Goal: Task Accomplishment & Management: Manage account settings

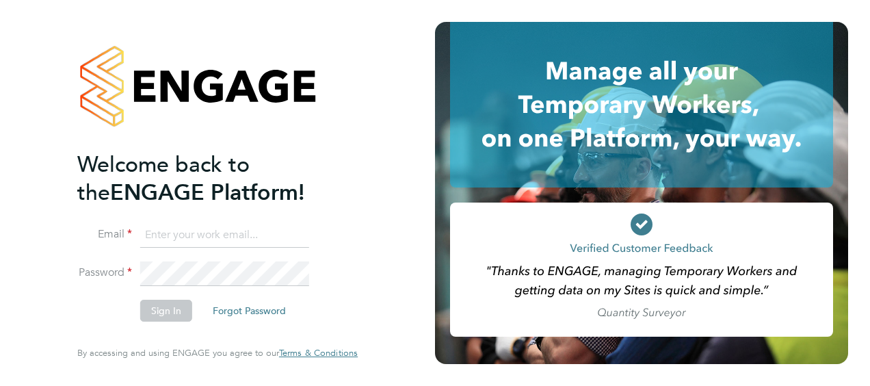
click at [152, 242] on input at bounding box center [224, 235] width 169 height 25
click at [162, 241] on input "alice.taylor26@nhs.net" at bounding box center [224, 235] width 169 height 25
type input "ellie.sills@nhs.net"
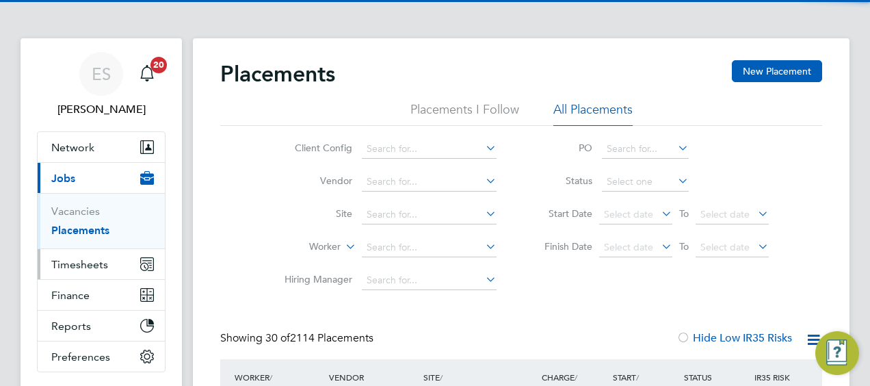
click at [90, 261] on span "Timesheets" at bounding box center [79, 264] width 57 height 13
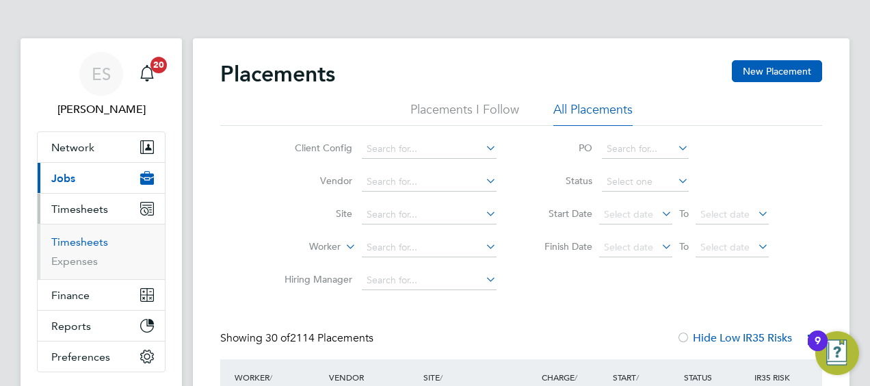
click at [83, 240] on link "Timesheets" at bounding box center [79, 241] width 57 height 13
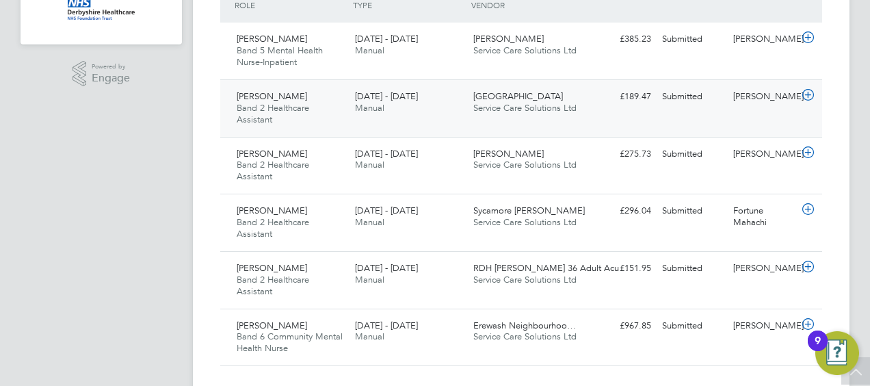
click at [330, 98] on div "Emmanuel Akaonye Band 2 Healthcare Assistant 25 - 31 Aug 2025" at bounding box center [290, 109] width 118 height 46
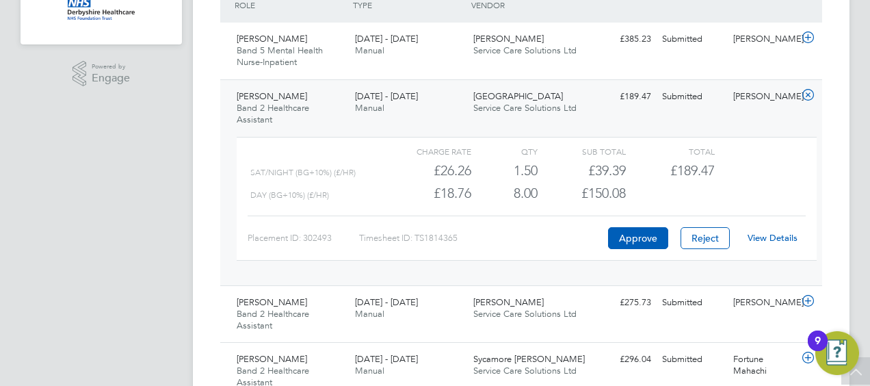
click at [779, 237] on link "View Details" at bounding box center [773, 238] width 50 height 12
click at [807, 101] on icon at bounding box center [808, 95] width 17 height 11
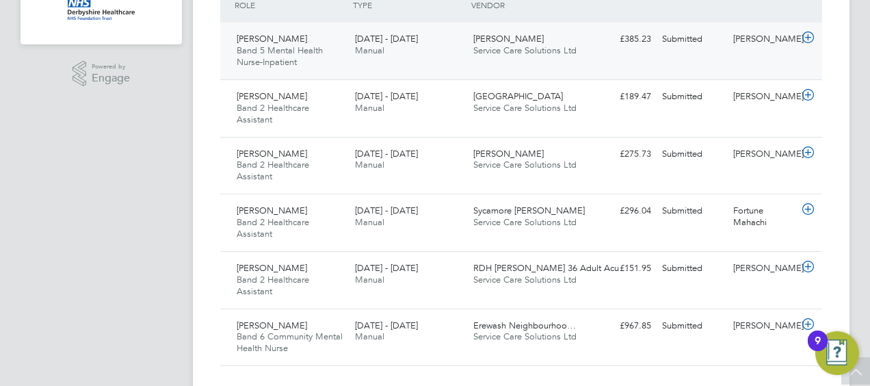
click at [487, 28] on div "Dove Ward Service Care Solutions Ltd" at bounding box center [527, 45] width 118 height 34
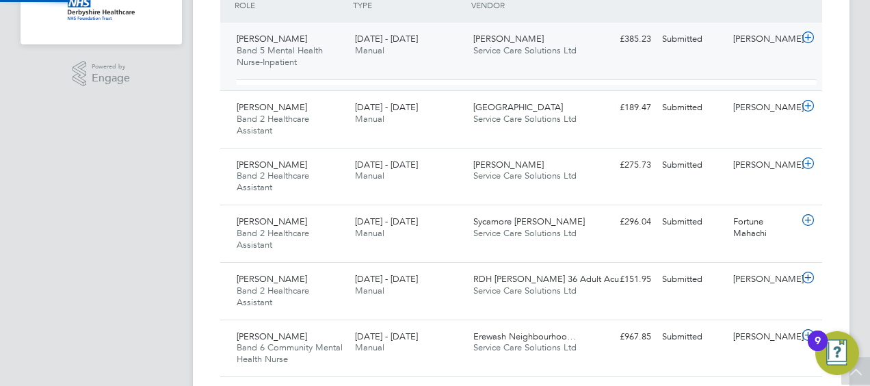
scroll to position [23, 133]
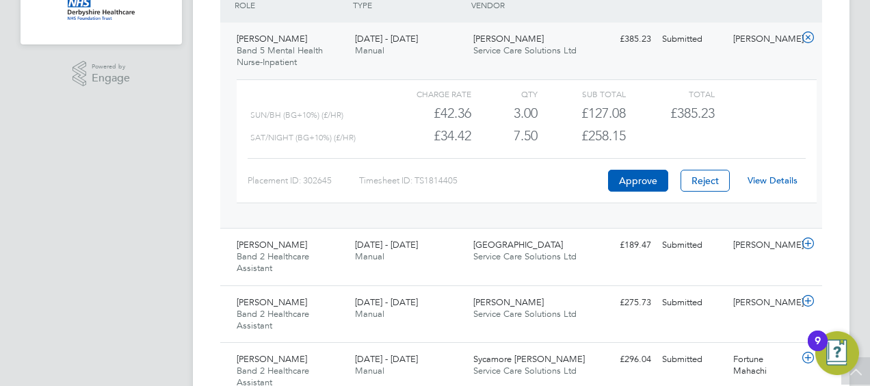
click at [790, 179] on link "View Details" at bounding box center [773, 180] width 50 height 12
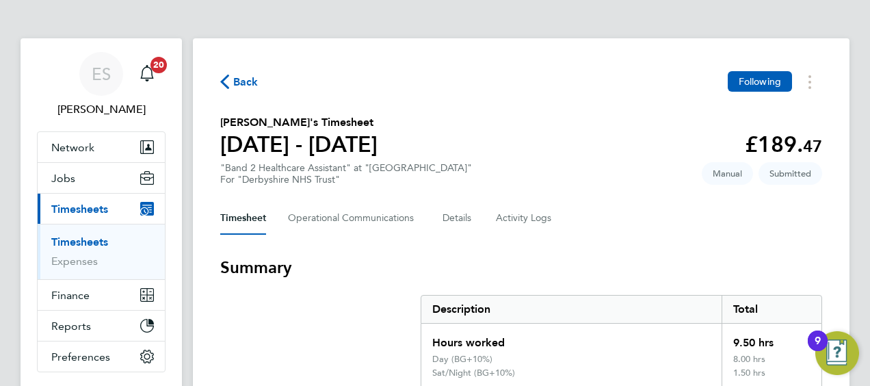
click at [251, 121] on h2 "[PERSON_NAME]'s Timesheet" at bounding box center [298, 122] width 157 height 16
copy h2 "[PERSON_NAME]"
click at [597, 140] on section "[PERSON_NAME]'s Timesheet [DATE] - [DATE] £189. 47 "Band 2 Healthcare Assistant…" at bounding box center [521, 149] width 602 height 71
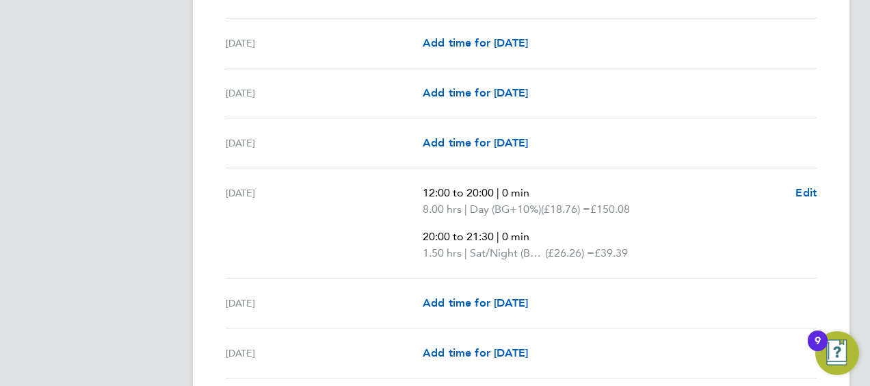
scroll to position [547, 0]
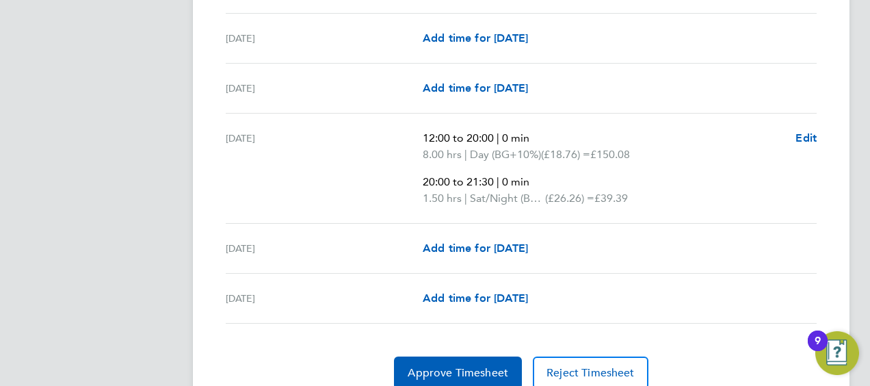
click at [463, 351] on section "Time Worked [DATE] Add time for [DATE] Add time for [DATE] [DATE] Add time for …" at bounding box center [521, 132] width 602 height 514
drag, startPoint x: 500, startPoint y: 265, endPoint x: 524, endPoint y: 265, distance: 24.6
click at [524, 265] on div "[DATE] Add time for [DATE] Add time for [DATE]" at bounding box center [521, 249] width 591 height 50
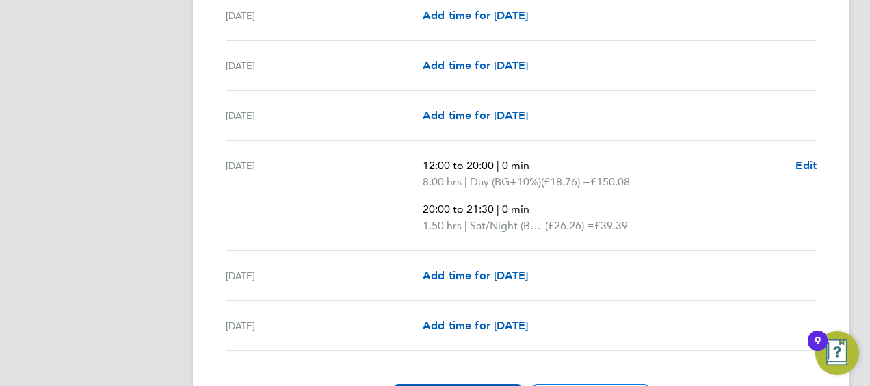
scroll to position [603, 0]
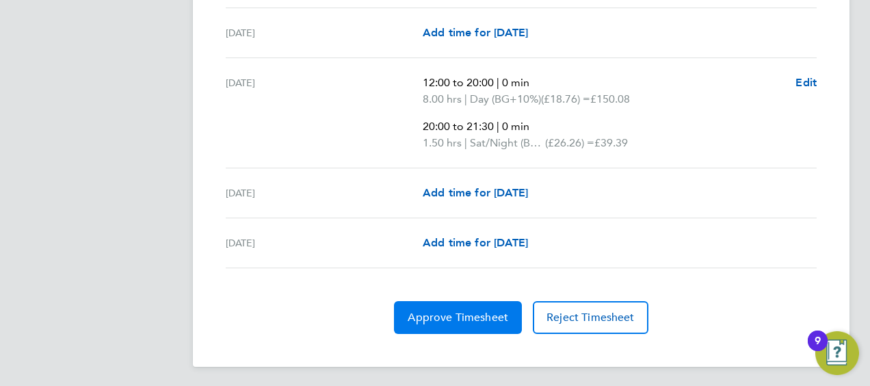
click at [461, 313] on span "Approve Timesheet" at bounding box center [458, 318] width 101 height 14
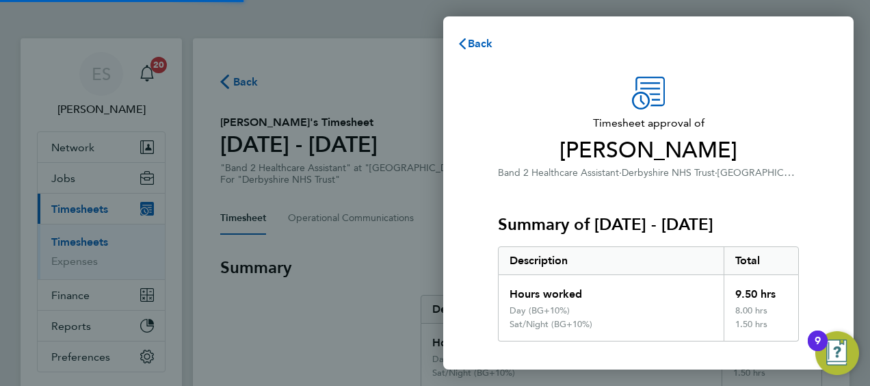
click at [703, 280] on div "Hours worked" at bounding box center [611, 290] width 225 height 30
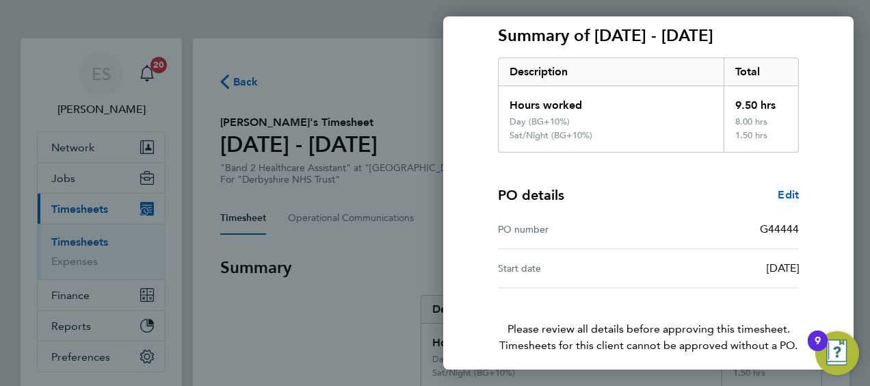
scroll to position [243, 0]
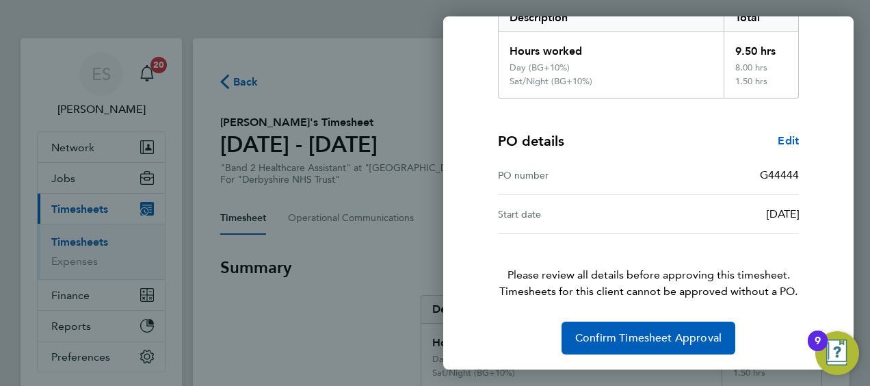
click at [692, 315] on div "Timesheet approval of Emmanuel Akaonye Band 2 Healthcare Assistant · Derbyshire…" at bounding box center [649, 94] width 334 height 521
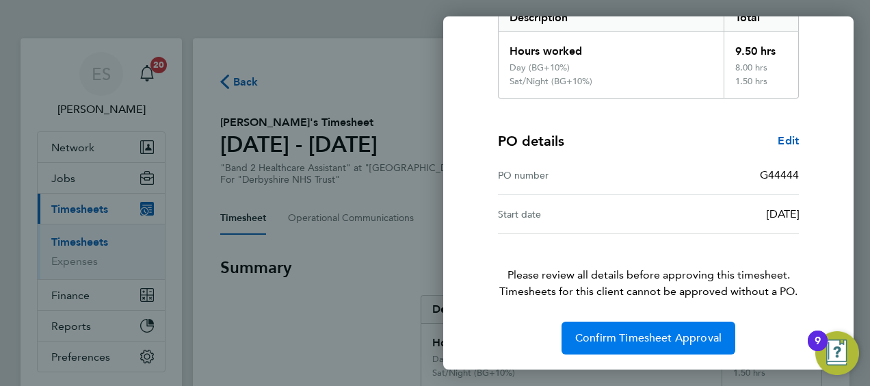
click at [669, 350] on button "Confirm Timesheet Approval" at bounding box center [649, 338] width 174 height 33
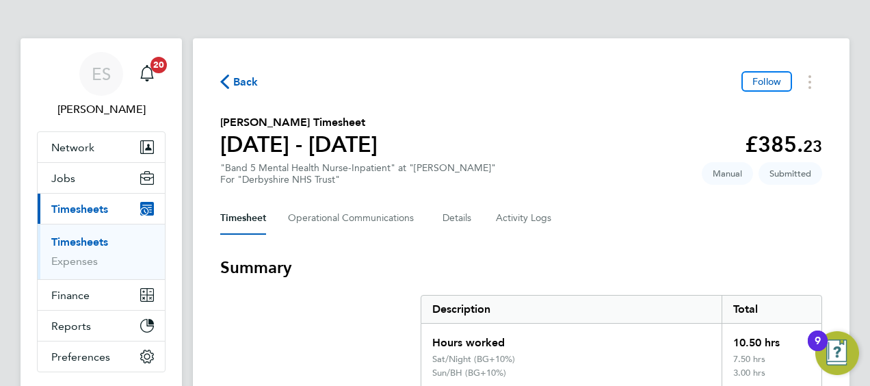
click at [521, 166] on section "Ebenezer Dede Bamfo's Timesheet 25 - 31 Aug 2025 £385. 23 "Band 5 Mental Health…" at bounding box center [521, 149] width 602 height 71
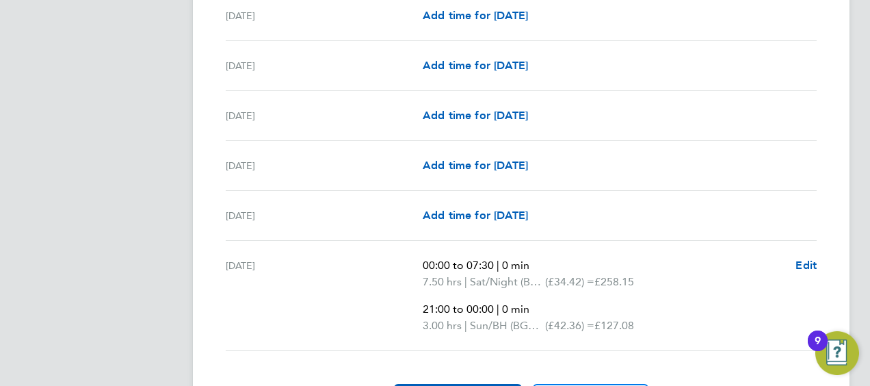
scroll to position [547, 0]
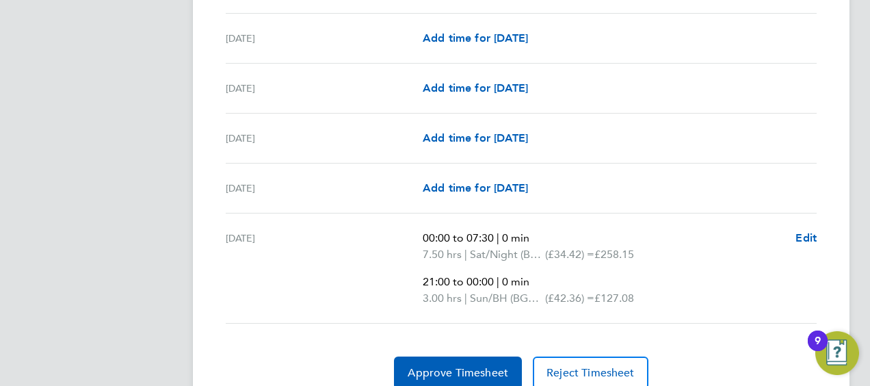
click at [593, 144] on div "Add time for Fri 29 Aug Add time for Fri 29 Aug" at bounding box center [620, 138] width 394 height 16
click at [474, 363] on button "Approve Timesheet" at bounding box center [458, 373] width 128 height 33
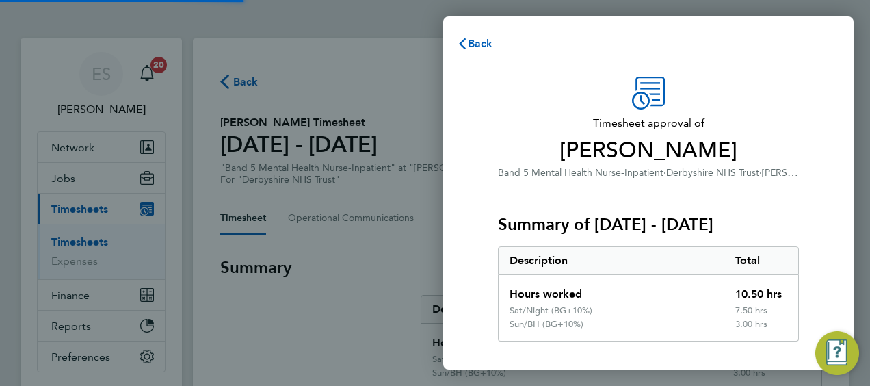
click at [709, 303] on div "Hours worked 10.50 hrs Sat/Night (BG+10%) 7.50 hrs Sun/BH (BG+10%) 3.00 hrs" at bounding box center [648, 308] width 301 height 66
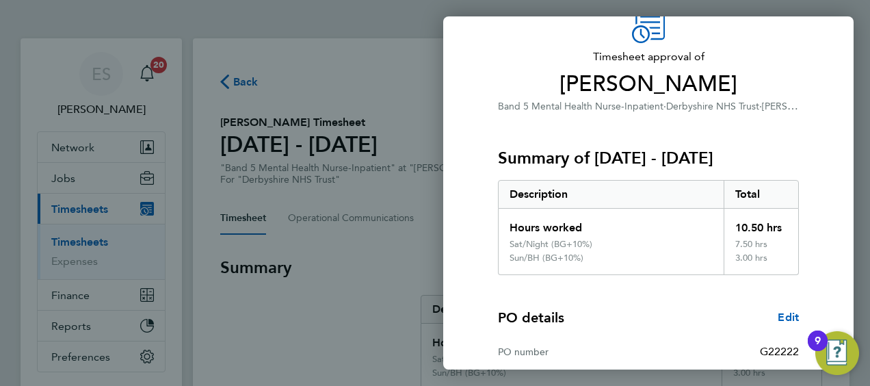
scroll to position [243, 0]
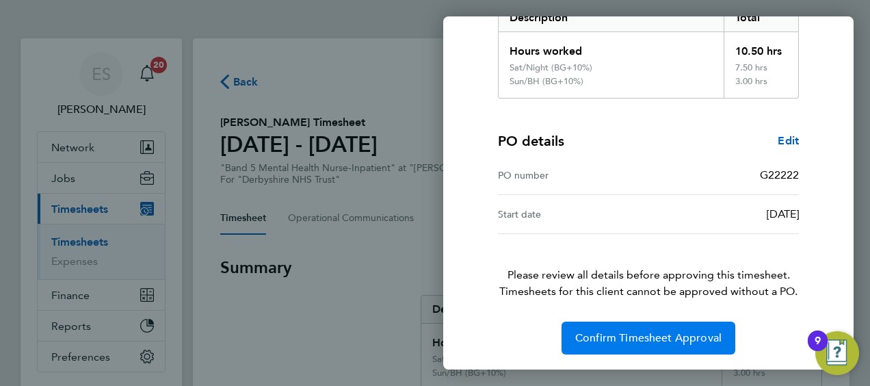
click at [688, 341] on span "Confirm Timesheet Approval" at bounding box center [648, 338] width 146 height 14
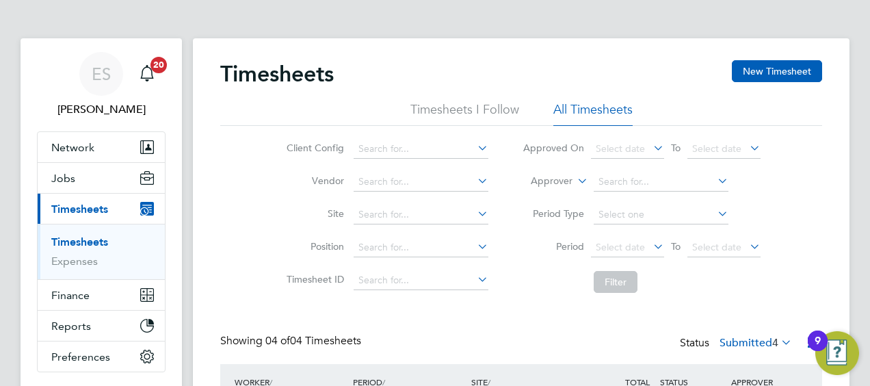
click at [818, 197] on div "Client Config Vendor Site Position Timesheet ID Approved On Select date To Sele…" at bounding box center [521, 213] width 602 height 174
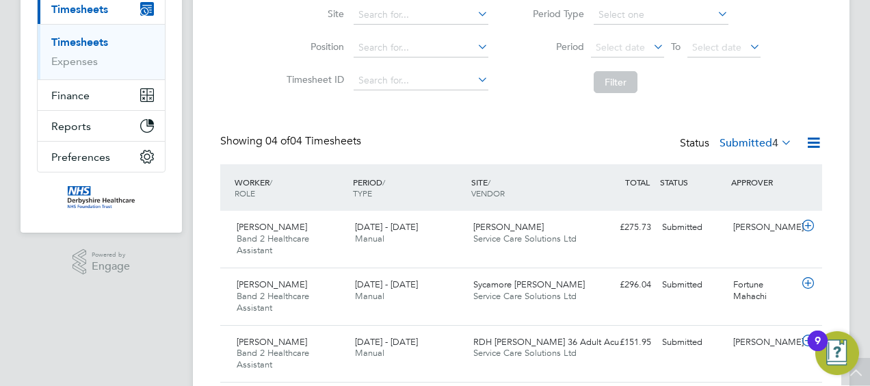
scroll to position [301, 0]
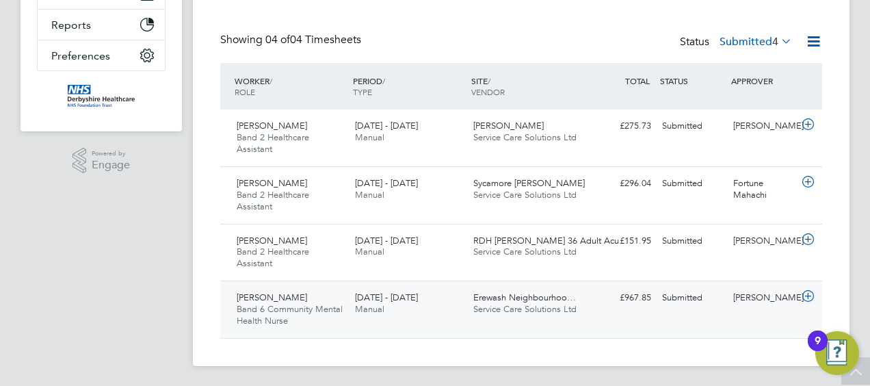
click at [699, 306] on div "Submitted" at bounding box center [692, 298] width 71 height 23
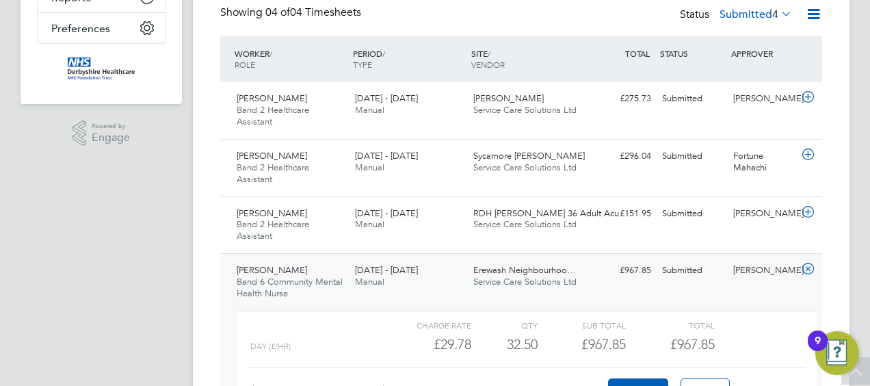
scroll to position [427, 0]
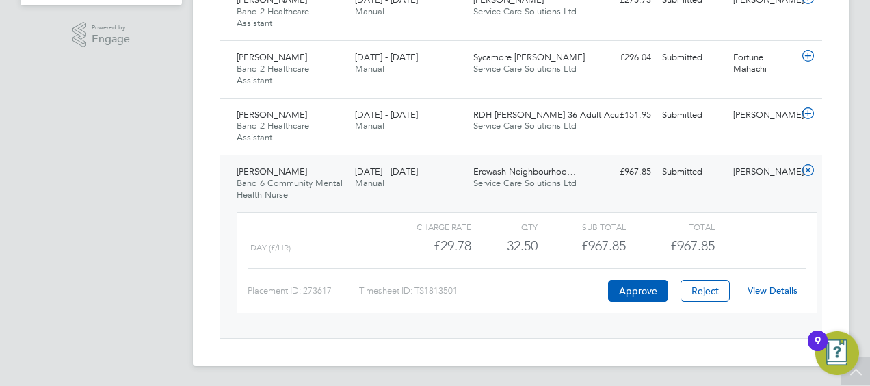
click at [766, 286] on link "View Details" at bounding box center [773, 291] width 50 height 12
click at [810, 166] on icon at bounding box center [808, 170] width 17 height 11
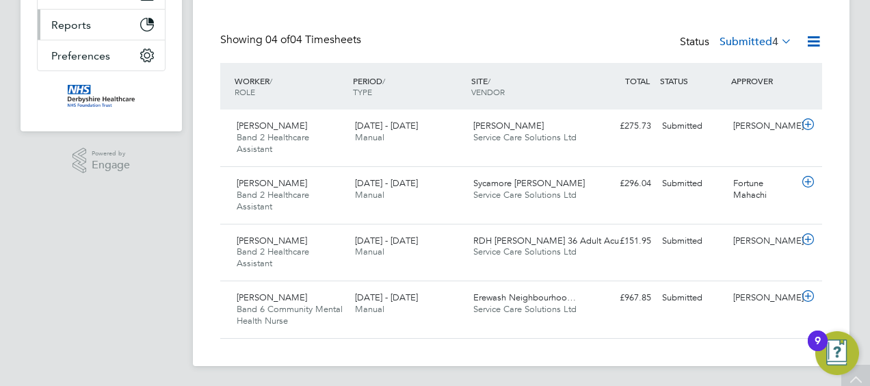
scroll to position [15, 0]
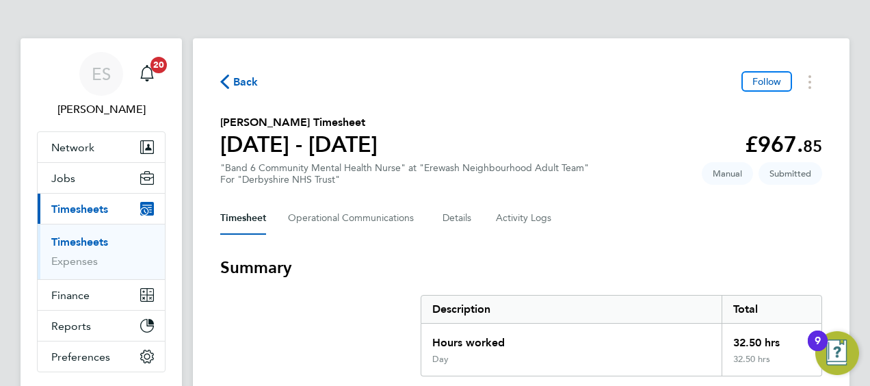
click at [543, 124] on section "[PERSON_NAME] Timesheet [DATE] - [DATE] £967. 85 "Band 6 Community Mental Healt…" at bounding box center [521, 149] width 602 height 71
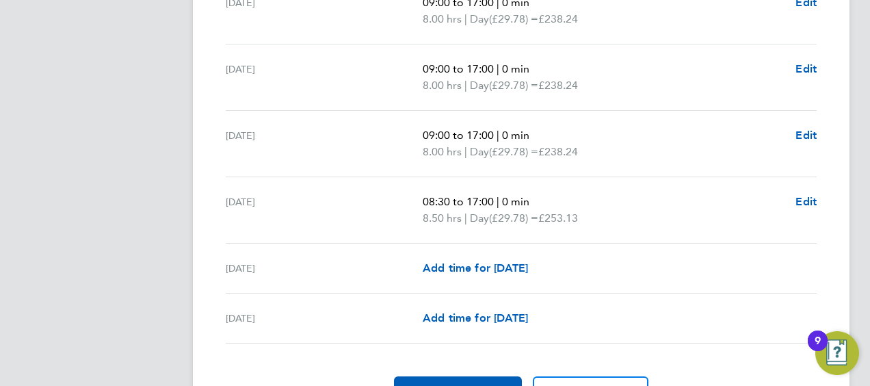
scroll to position [520, 0]
click at [498, 380] on button "Approve Timesheet" at bounding box center [458, 392] width 128 height 33
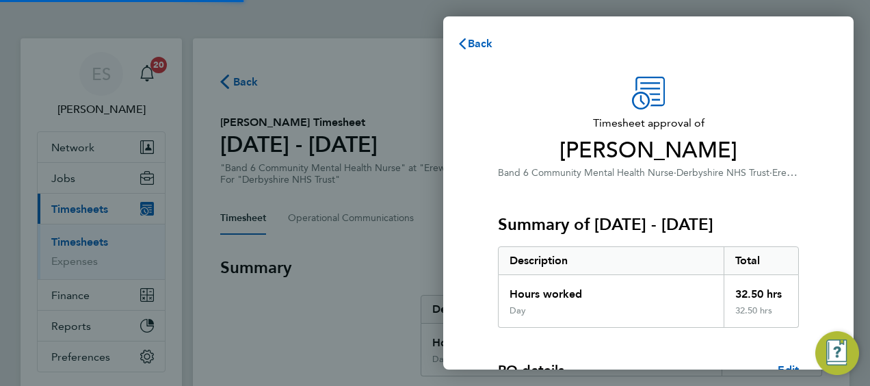
click at [603, 301] on div "Hours worked" at bounding box center [611, 290] width 225 height 30
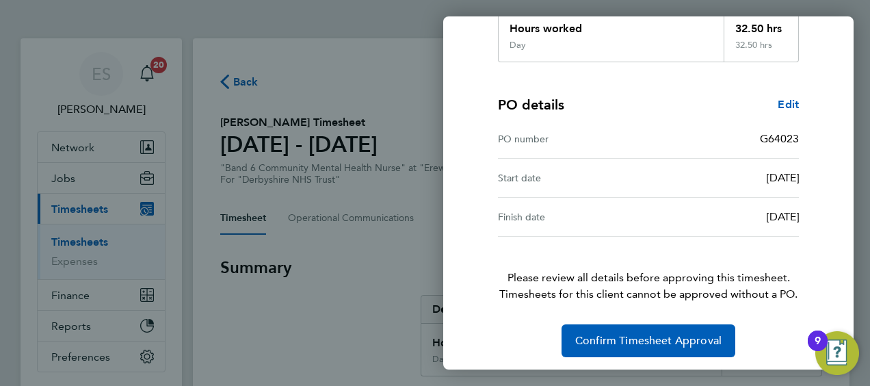
scroll to position [268, 0]
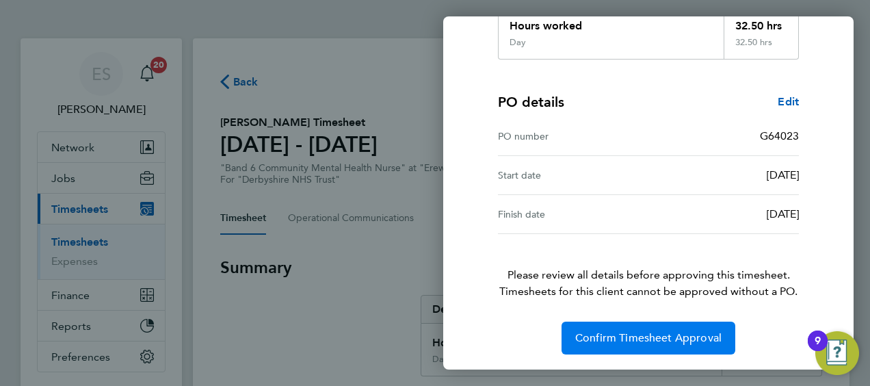
click at [619, 331] on span "Confirm Timesheet Approval" at bounding box center [648, 338] width 146 height 14
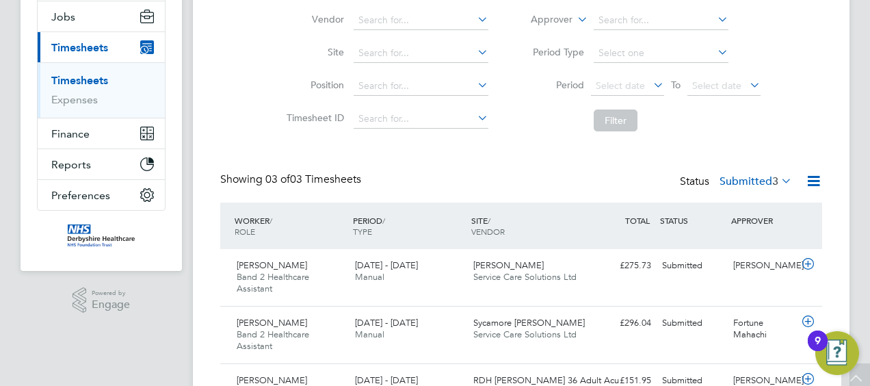
scroll to position [244, 0]
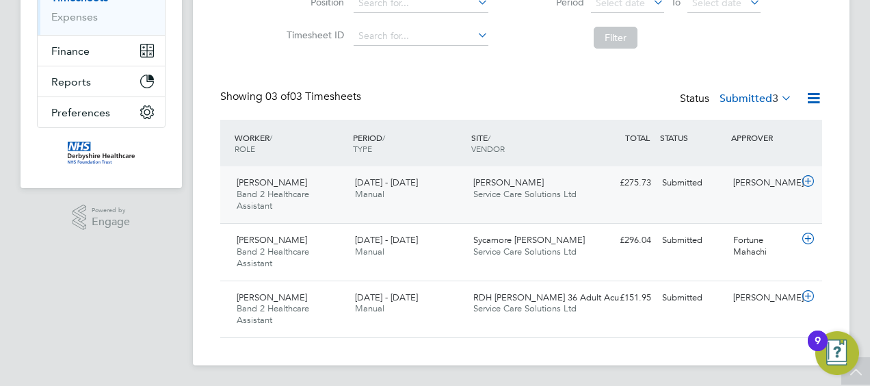
click at [398, 188] on div "25 - 31 Aug 2025 Manual" at bounding box center [409, 189] width 118 height 34
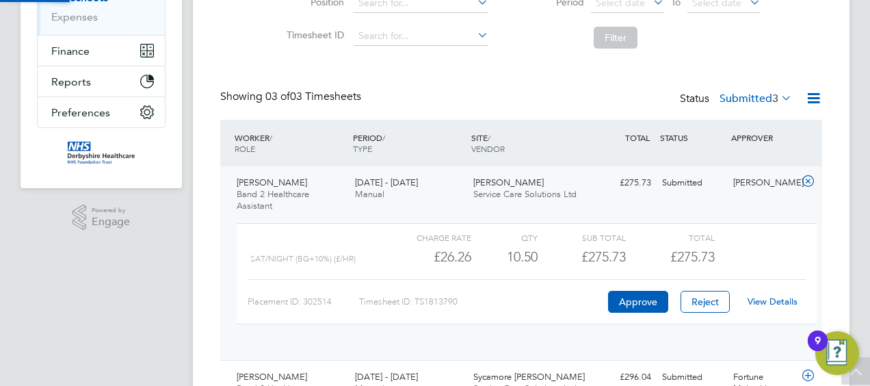
scroll to position [23, 133]
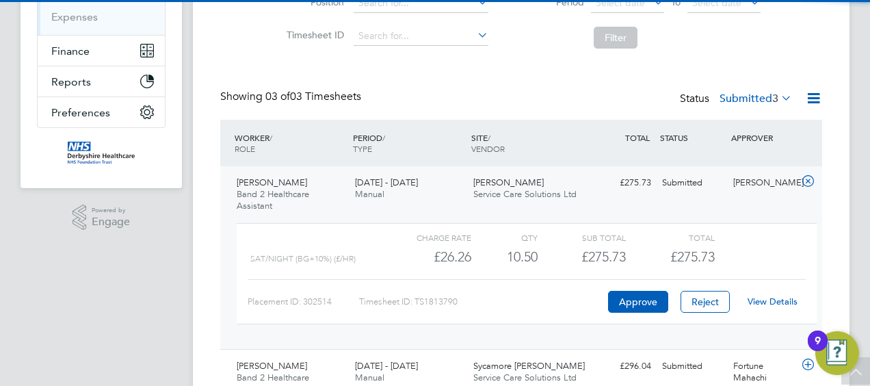
click at [778, 298] on link "View Details" at bounding box center [773, 302] width 50 height 12
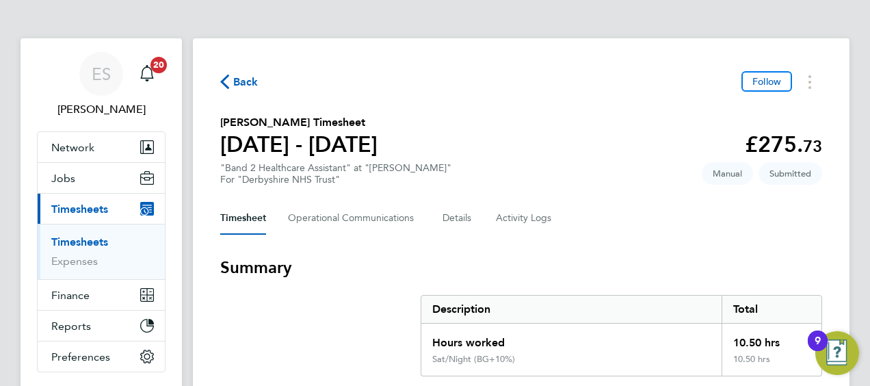
click at [345, 144] on h1 "[DATE] - [DATE]" at bounding box center [298, 144] width 157 height 27
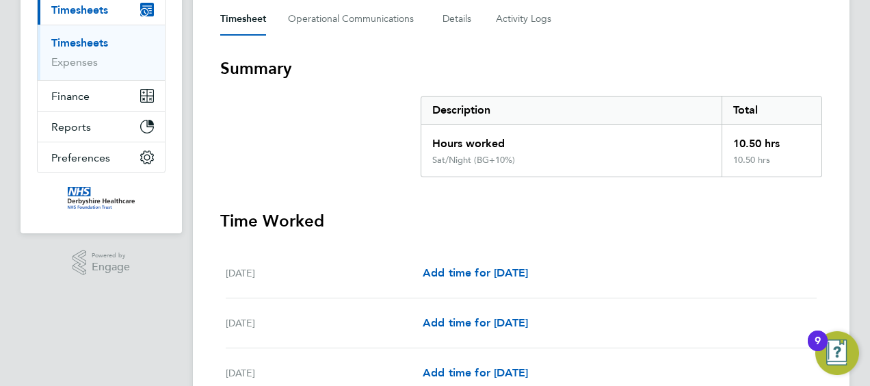
scroll to position [137, 0]
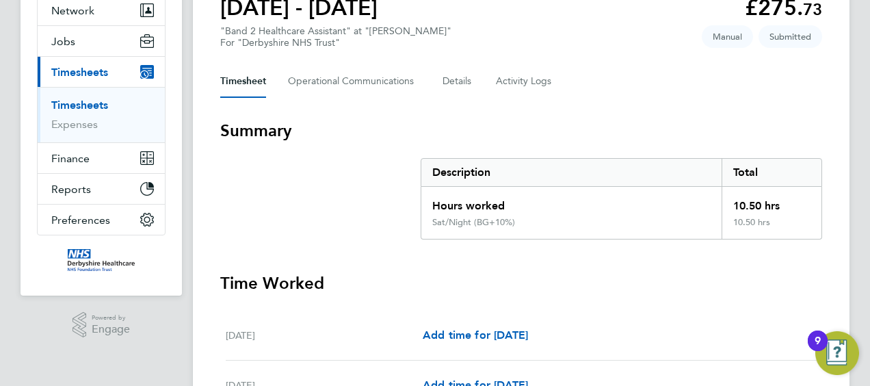
click at [625, 92] on div "Timesheet Operational Communications Details Activity Logs" at bounding box center [521, 81] width 602 height 33
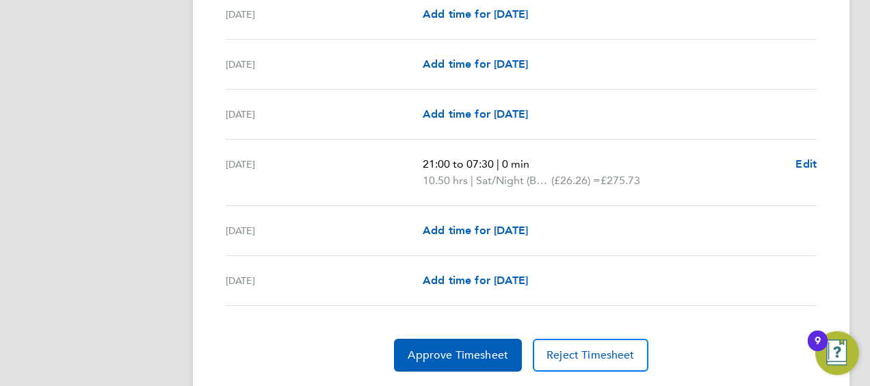
scroll to position [545, 0]
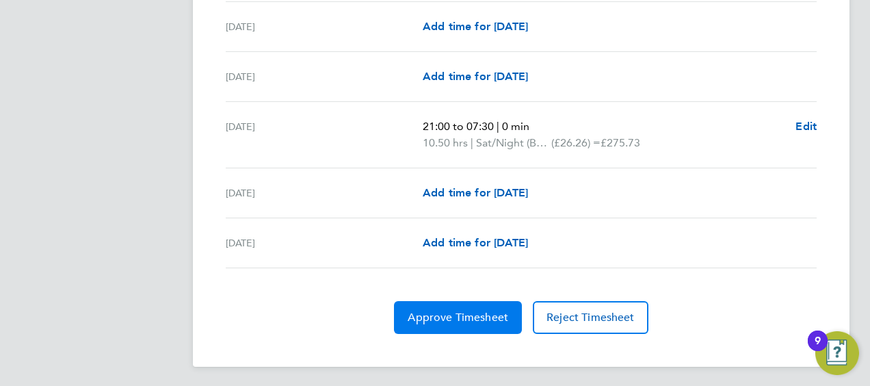
click at [476, 311] on span "Approve Timesheet" at bounding box center [458, 318] width 101 height 14
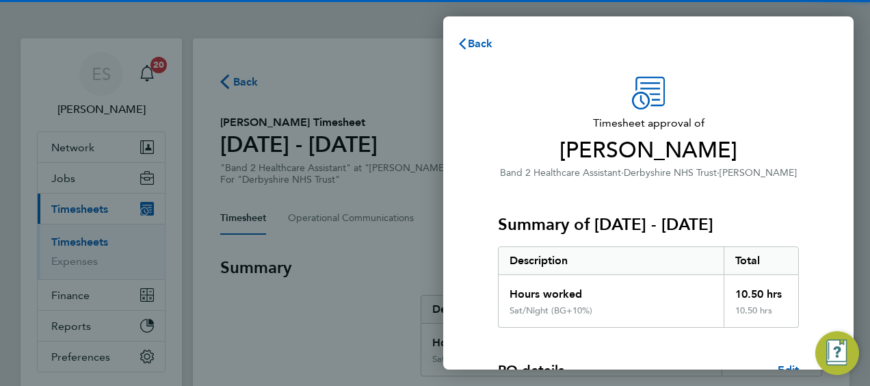
click at [550, 282] on div "Hours worked" at bounding box center [611, 290] width 225 height 30
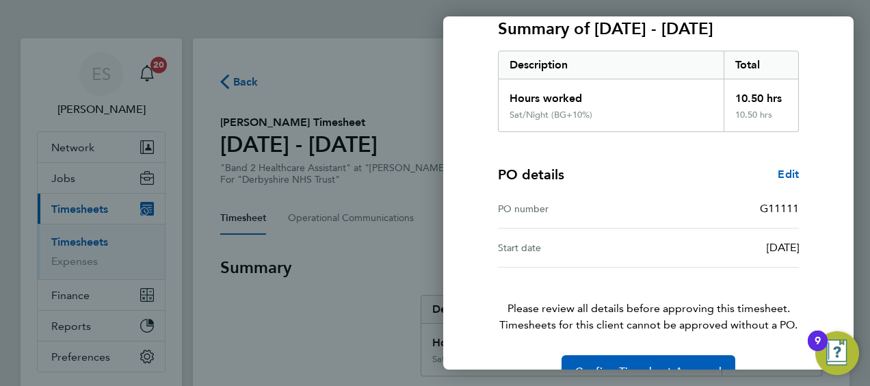
scroll to position [229, 0]
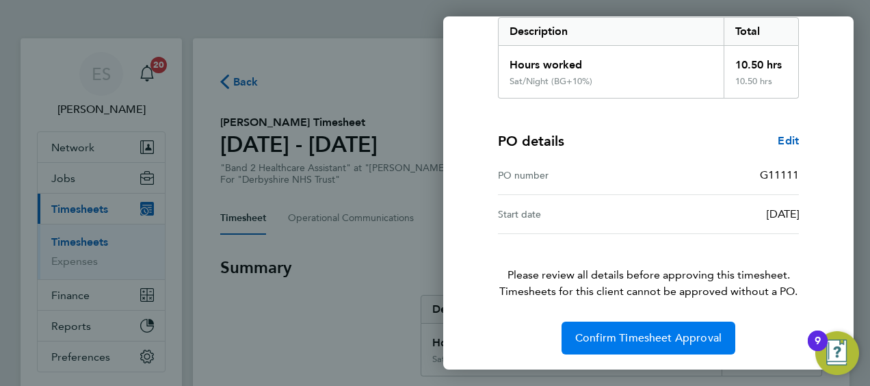
click at [617, 324] on button "Confirm Timesheet Approval" at bounding box center [649, 338] width 174 height 33
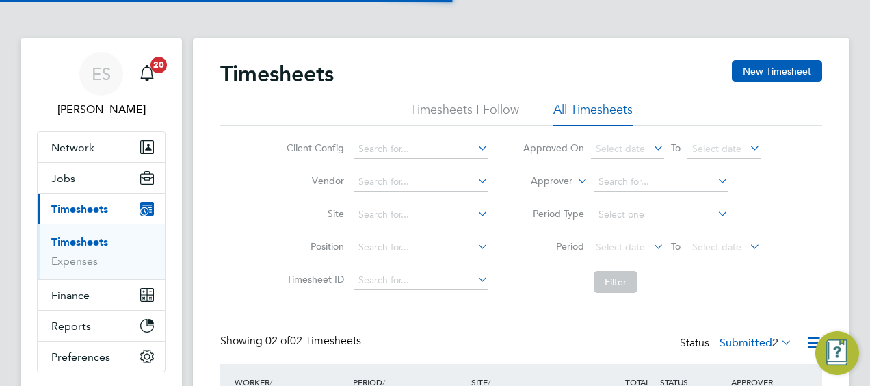
scroll to position [34, 118]
click at [523, 348] on div "Showing 02 of 02 Timesheets Status Submitted 2" at bounding box center [521, 349] width 602 height 30
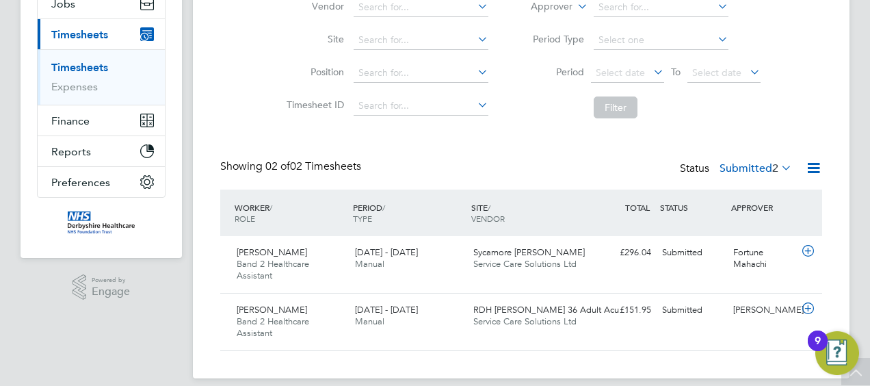
scroll to position [187, 0]
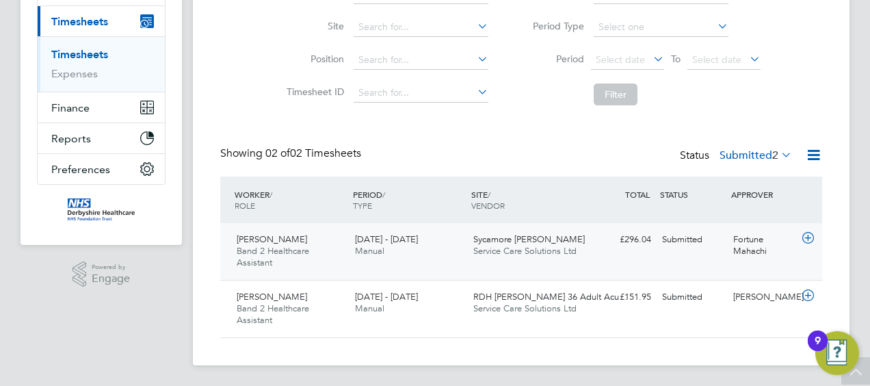
click at [468, 272] on div "Olubenga Adepoju Band 2 Healthcare Assistant 25 - 31 Aug 2025 25 - 31 Aug 2025 …" at bounding box center [521, 251] width 602 height 57
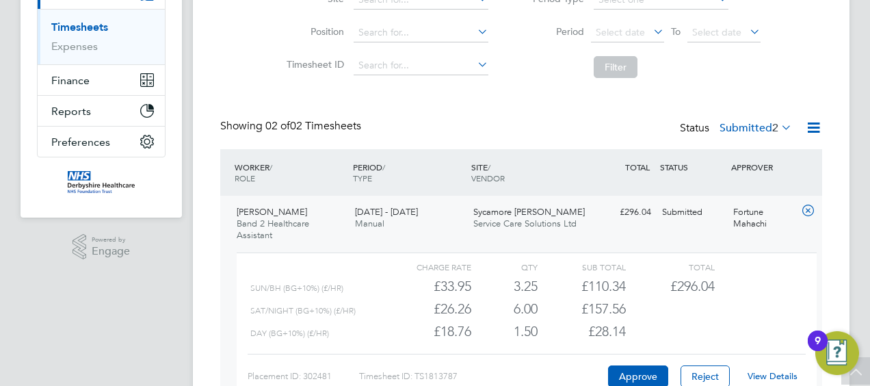
scroll to position [242, 0]
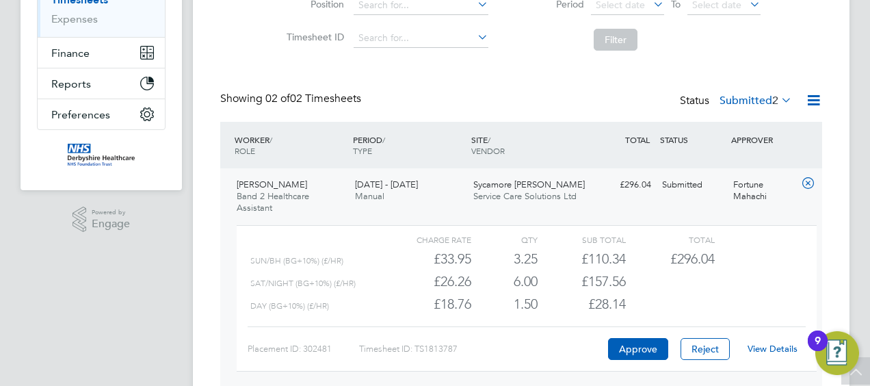
click at [773, 350] on link "View Details" at bounding box center [773, 349] width 50 height 12
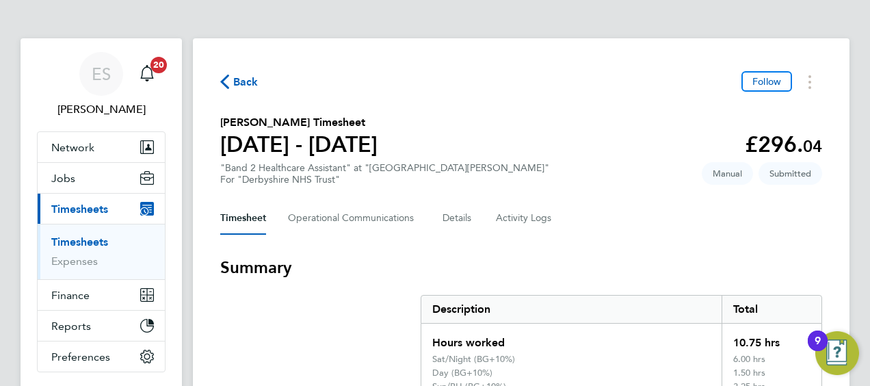
click at [253, 120] on h2 "[PERSON_NAME] Timesheet" at bounding box center [298, 122] width 157 height 16
copy h2 "Olubenga"
drag, startPoint x: 316, startPoint y: 119, endPoint x: 275, endPoint y: 122, distance: 41.1
click at [275, 122] on h2 "[PERSON_NAME] Timesheet" at bounding box center [298, 122] width 157 height 16
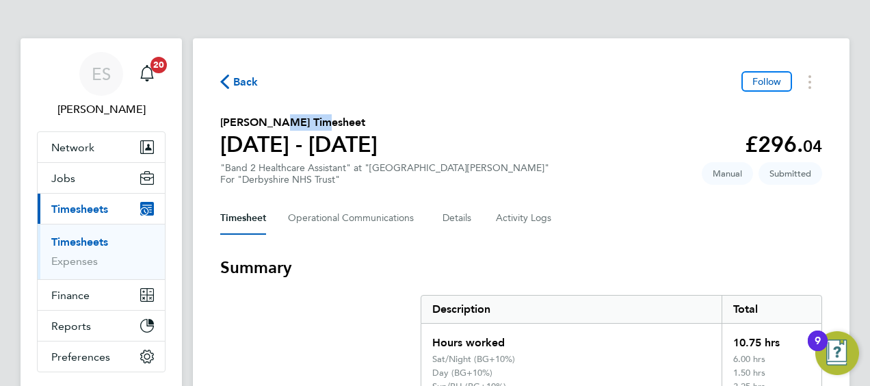
copy h2 "Adepoju"
click at [551, 122] on section "[PERSON_NAME] Timesheet [DATE] - [DATE] £296. 04 "Band 2 Healthcare Assistant" …" at bounding box center [521, 149] width 602 height 71
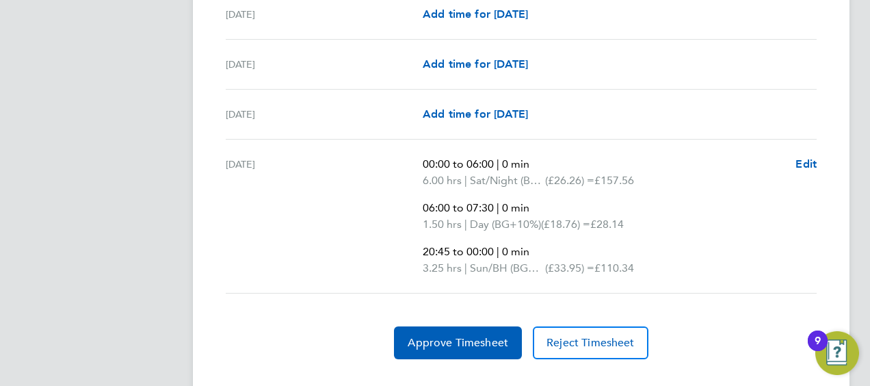
scroll to position [657, 0]
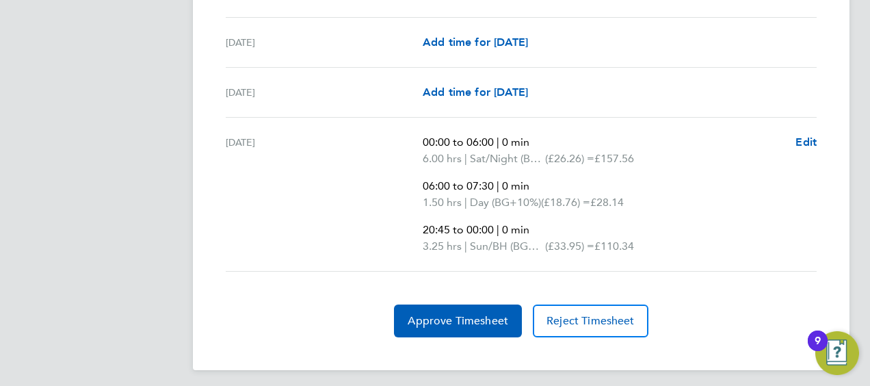
click at [647, 97] on div "Add time for Sat 30 Aug Add time for Sat 30 Aug" at bounding box center [620, 92] width 394 height 16
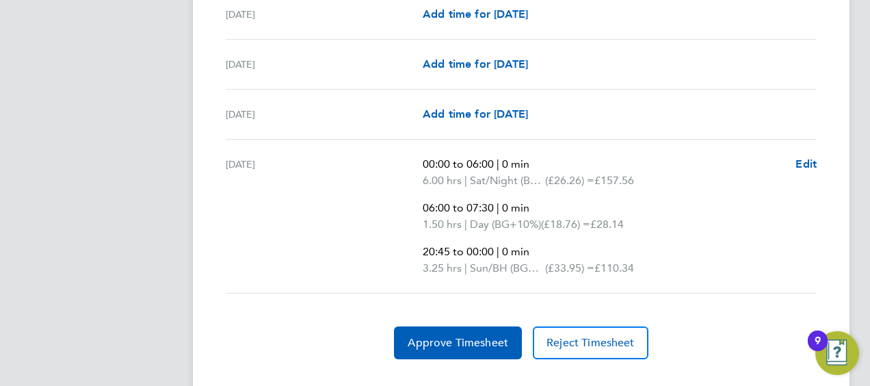
scroll to position [660, 0]
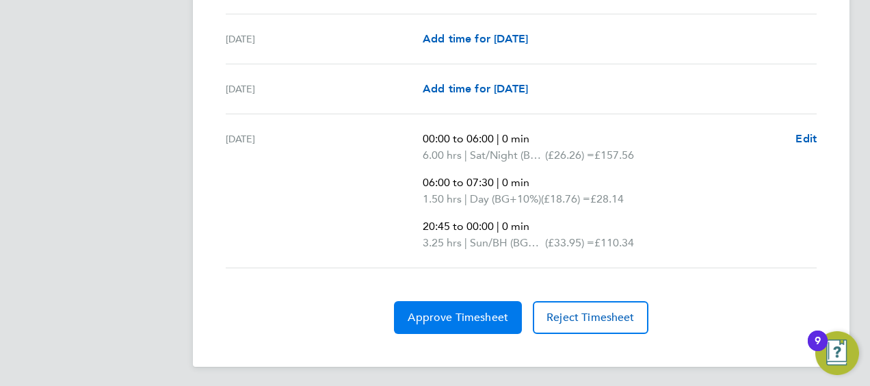
click at [487, 303] on button "Approve Timesheet" at bounding box center [458, 317] width 128 height 33
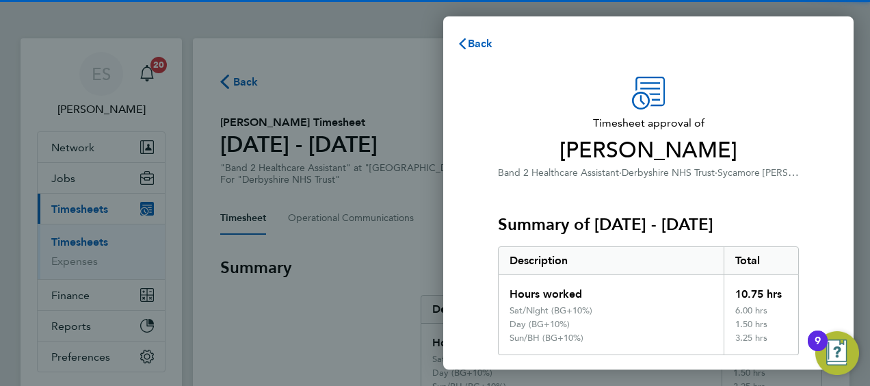
click at [591, 272] on div "Description" at bounding box center [611, 260] width 225 height 27
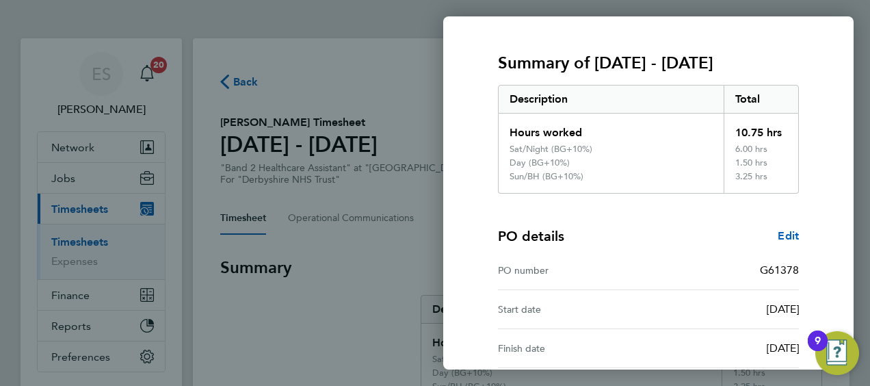
scroll to position [296, 0]
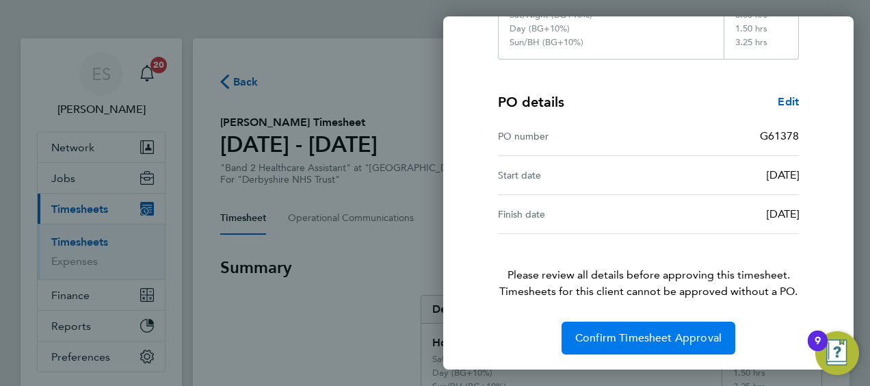
click at [623, 344] on button "Confirm Timesheet Approval" at bounding box center [649, 338] width 174 height 33
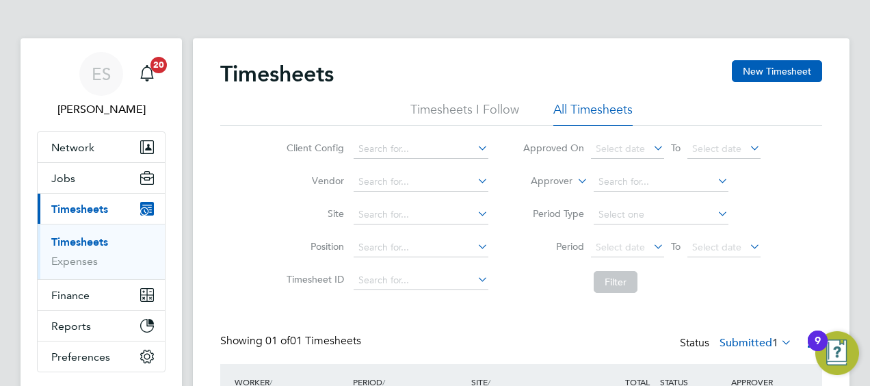
scroll to position [34, 118]
click at [664, 88] on div "Timesheets New Timesheet" at bounding box center [521, 80] width 602 height 41
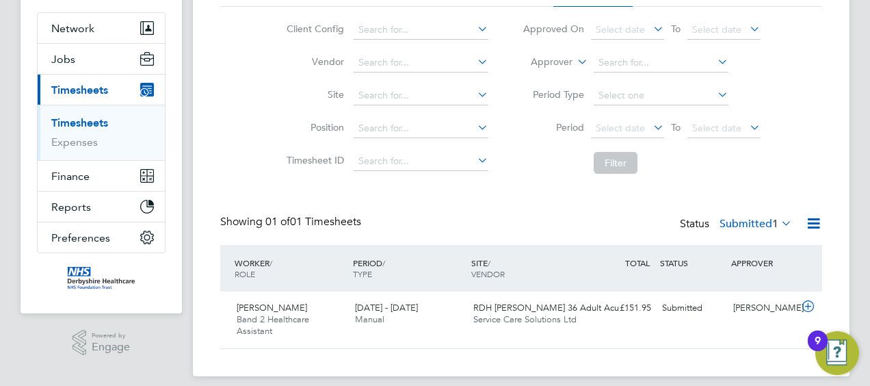
scroll to position [130, 0]
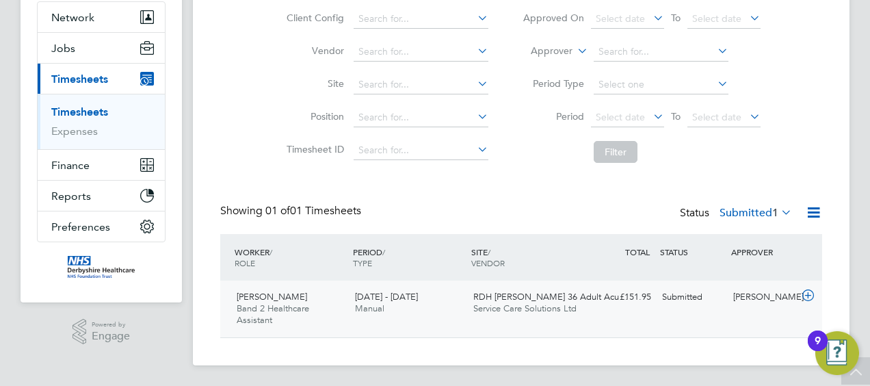
click at [562, 307] on span "Service Care Solutions Ltd" at bounding box center [525, 308] width 103 height 12
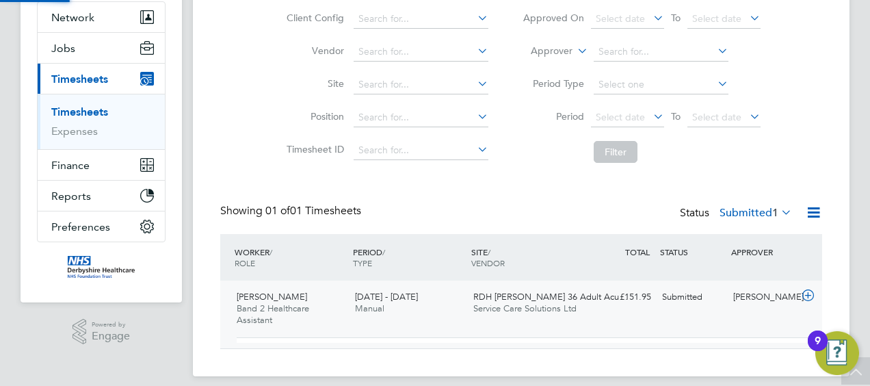
scroll to position [23, 133]
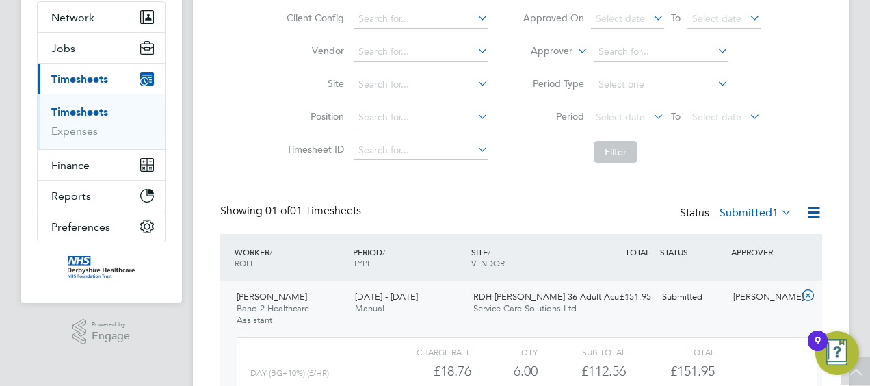
click at [777, 360] on div "Day (BG+10%) (£/HR) £18.76 6 6.00 6 £112.56 £151.95" at bounding box center [527, 371] width 580 height 23
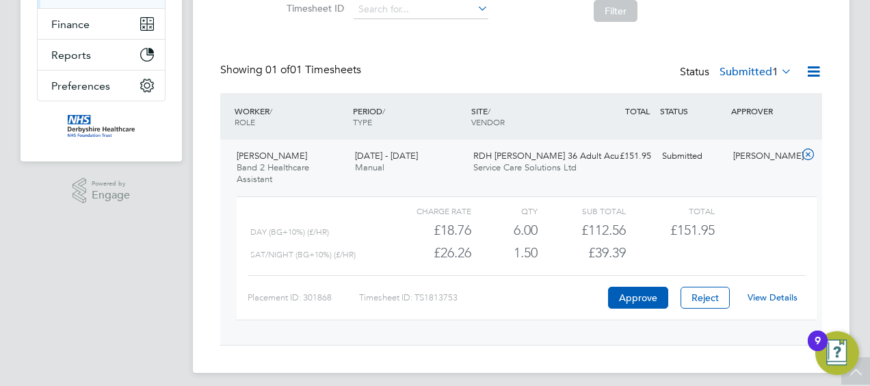
scroll to position [278, 0]
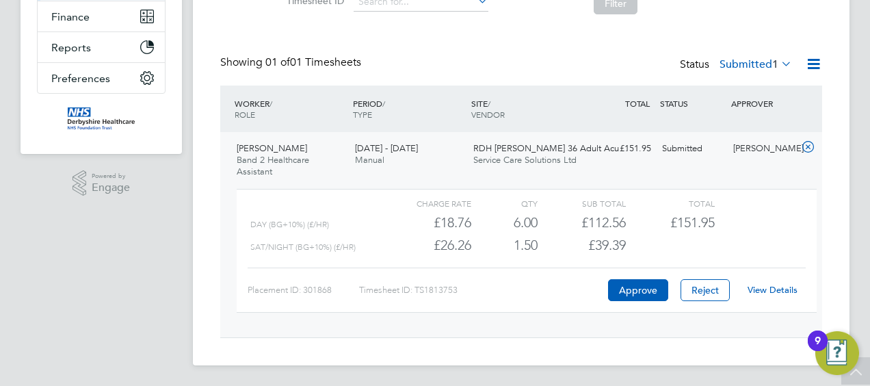
click at [762, 285] on link "View Details" at bounding box center [773, 290] width 50 height 12
click at [764, 293] on link "View Details" at bounding box center [773, 290] width 50 height 12
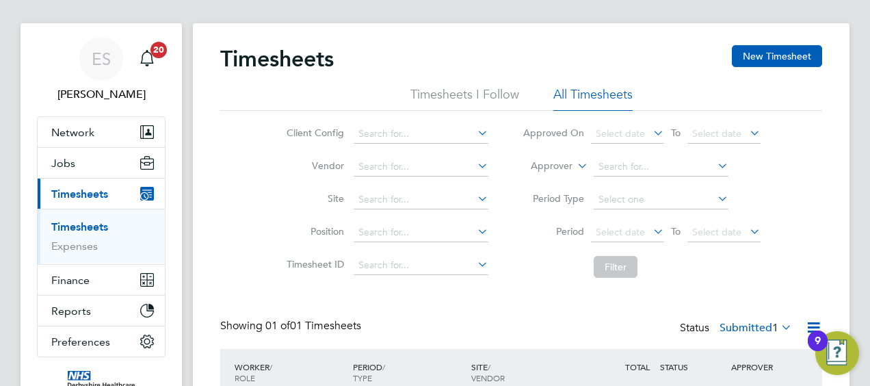
scroll to position [0, 0]
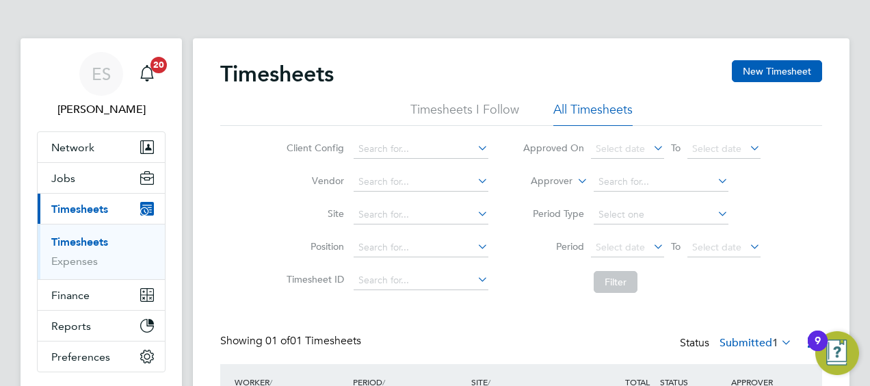
click at [107, 118] on app-nav-user-info "ES Ellie Sillis Notifications 20" at bounding box center [101, 84] width 129 height 93
click at [97, 93] on div "ES" at bounding box center [101, 74] width 44 height 44
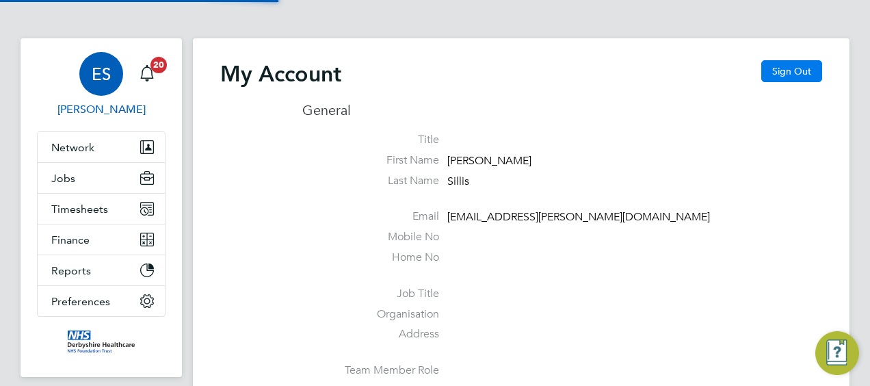
click at [780, 71] on button "Sign Out" at bounding box center [792, 71] width 61 height 22
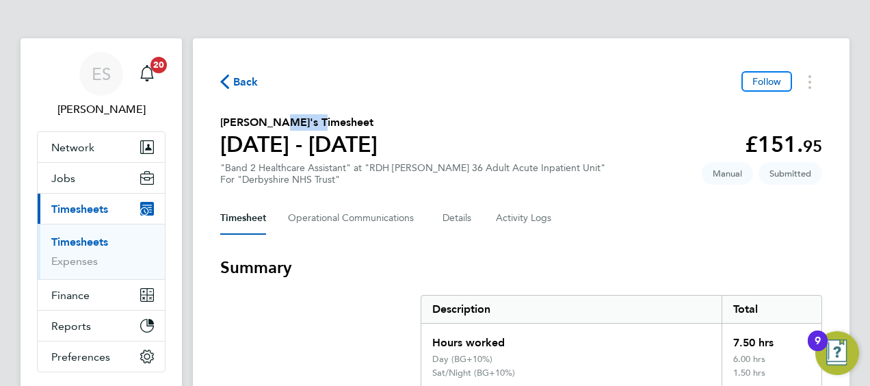
drag, startPoint x: 321, startPoint y: 121, endPoint x: 278, endPoint y: 122, distance: 43.1
click at [278, 122] on h2 "[PERSON_NAME]'s Timesheet" at bounding box center [298, 122] width 157 height 16
copy h2 "Akaonye"
click at [621, 123] on section "[PERSON_NAME]'s Timesheet [DATE] - [DATE] £151. 95 "Band 2 Healthcare Assistant…" at bounding box center [521, 149] width 602 height 71
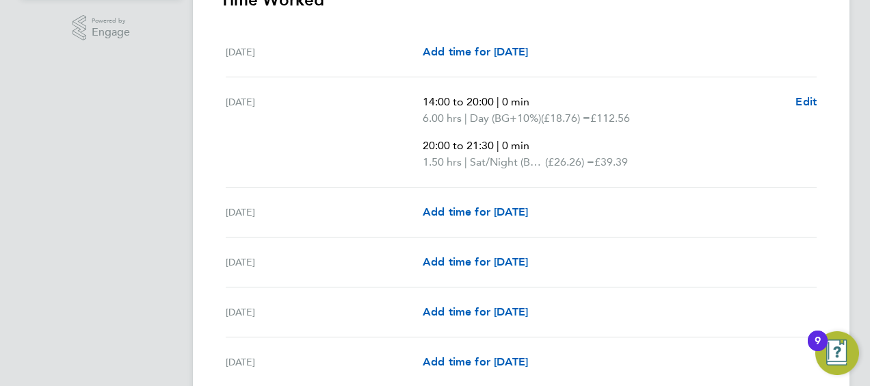
scroll to position [438, 0]
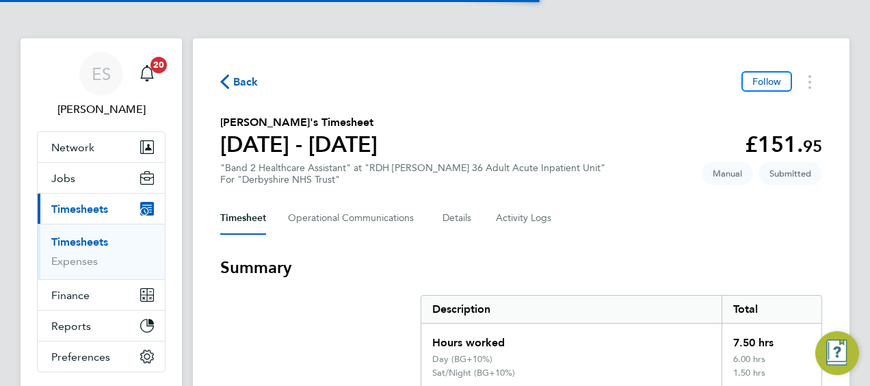
click at [560, 174] on section "[PERSON_NAME]'s Timesheet [DATE] - [DATE] £151. 95 "Band 2 Healthcare Assistant…" at bounding box center [521, 149] width 602 height 71
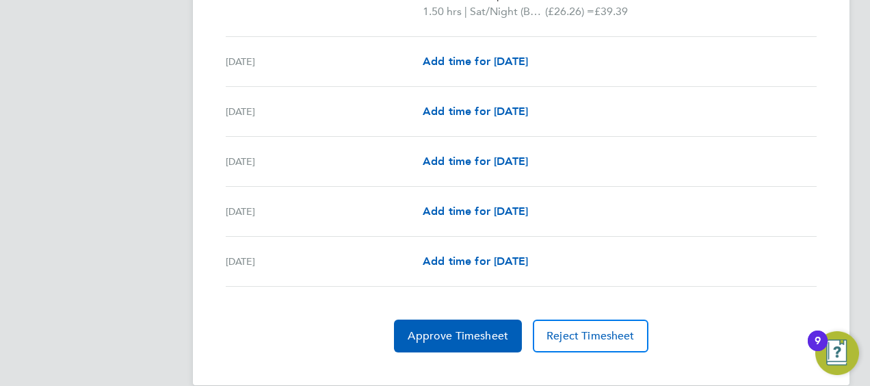
scroll to position [603, 0]
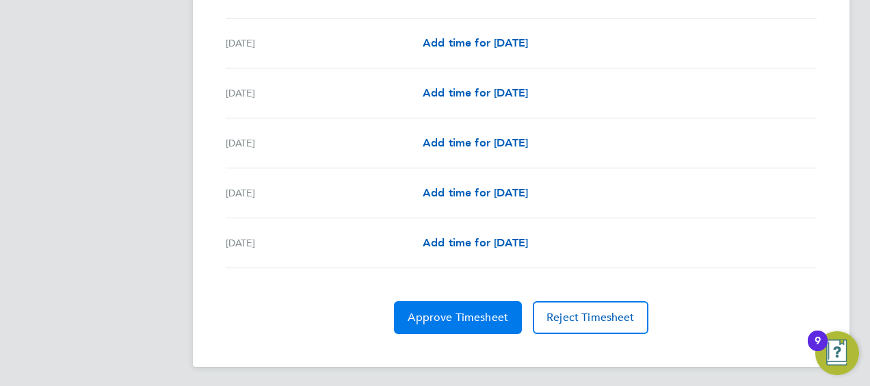
click at [506, 311] on span "Approve Timesheet" at bounding box center [458, 318] width 101 height 14
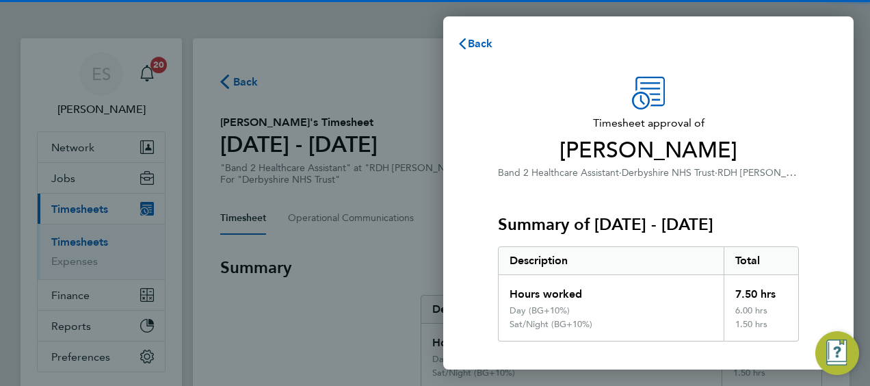
click at [634, 268] on div "Description" at bounding box center [611, 260] width 225 height 27
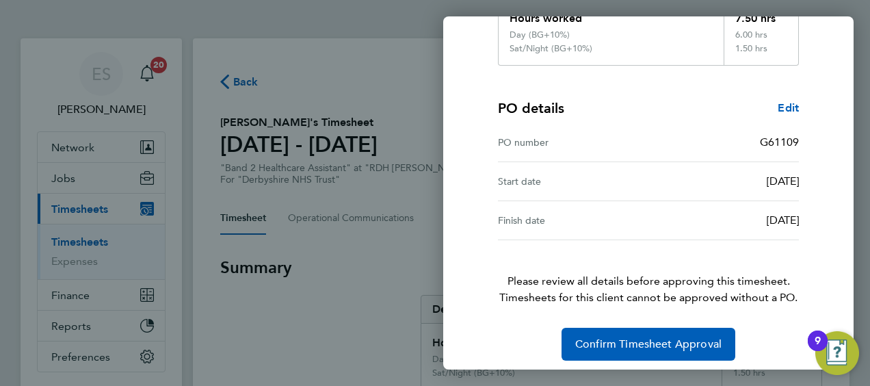
scroll to position [282, 0]
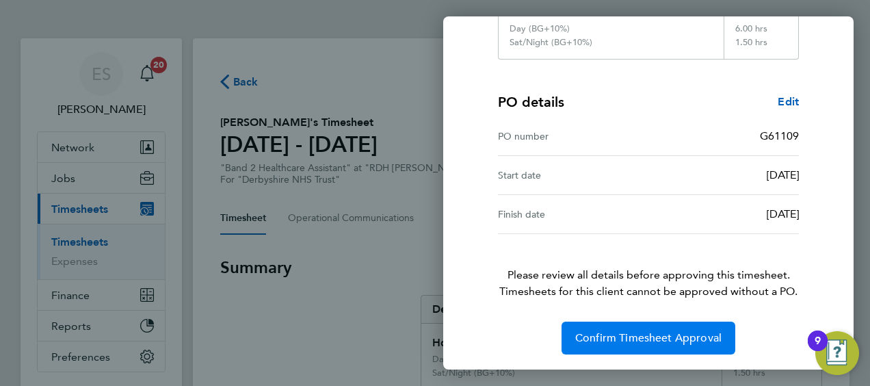
click at [630, 333] on span "Confirm Timesheet Approval" at bounding box center [648, 338] width 146 height 14
